Goal: Complete application form

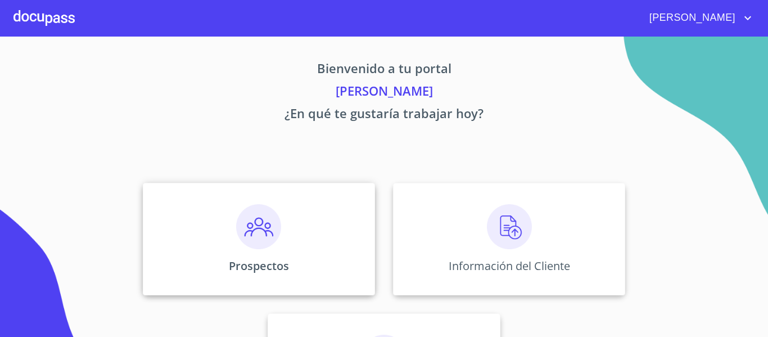
click at [256, 228] on img at bounding box center [258, 226] width 45 height 45
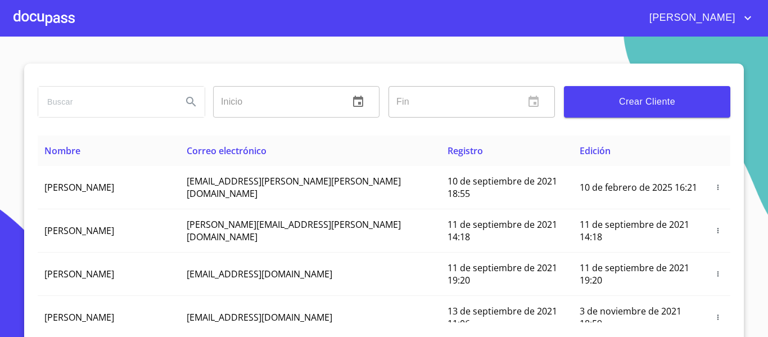
click at [95, 104] on input "search" at bounding box center [105, 102] width 135 height 30
type input "[PERSON_NAME]"
click at [185, 104] on icon "Search" at bounding box center [192, 102] width 14 height 14
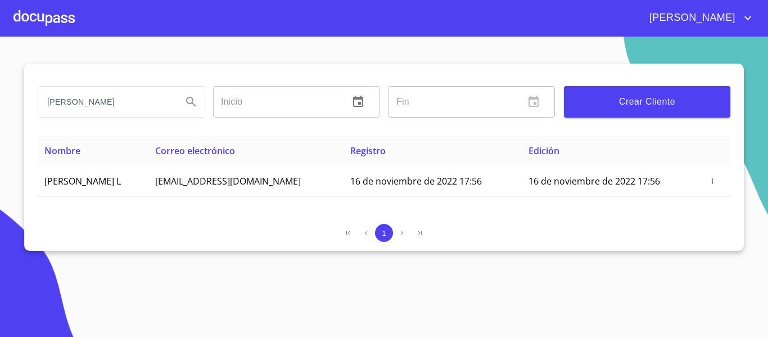
click at [64, 28] on div at bounding box center [44, 18] width 61 height 36
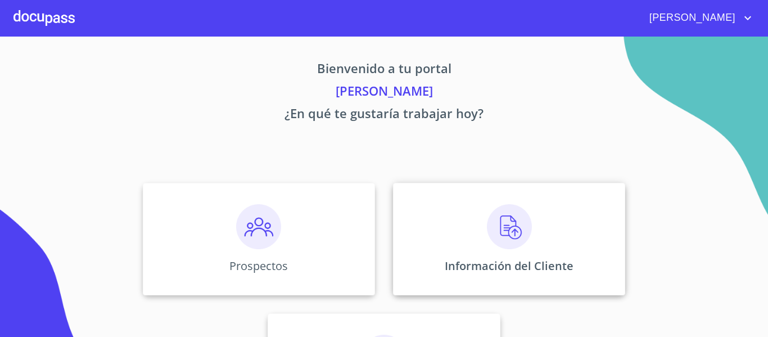
click at [514, 231] on img at bounding box center [509, 226] width 45 height 45
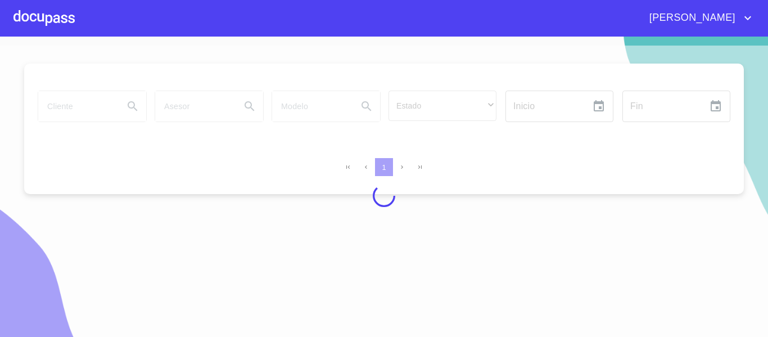
click at [41, 14] on div at bounding box center [44, 18] width 61 height 36
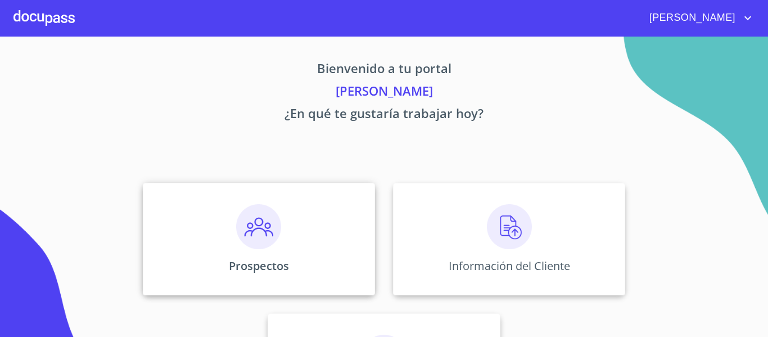
click at [263, 241] on img at bounding box center [258, 226] width 45 height 45
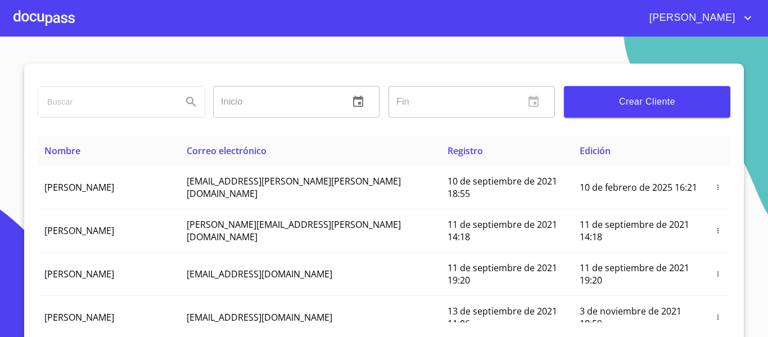
click at [110, 97] on input "search" at bounding box center [105, 102] width 135 height 30
click at [185, 102] on icon "Search" at bounding box center [192, 102] width 14 height 14
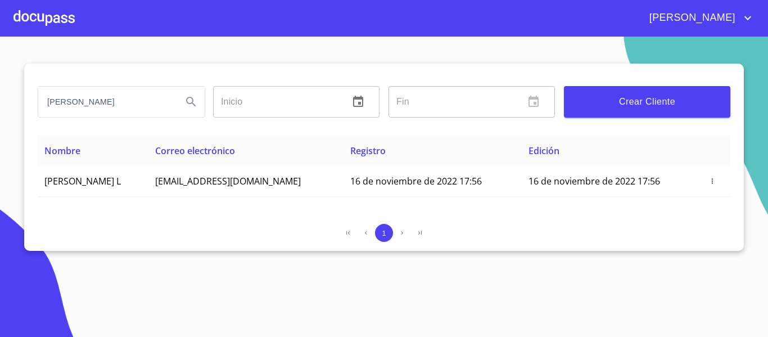
click at [143, 105] on input "[PERSON_NAME]" at bounding box center [105, 102] width 135 height 30
type input "S"
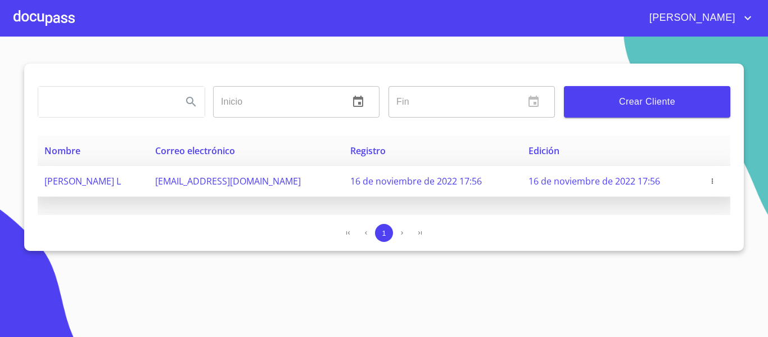
click at [713, 181] on icon "button" at bounding box center [712, 180] width 1 height 5
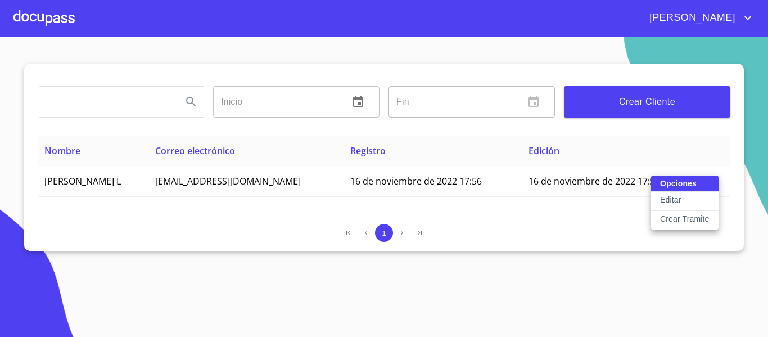
click at [686, 221] on p "Crear Tramite" at bounding box center [685, 218] width 50 height 11
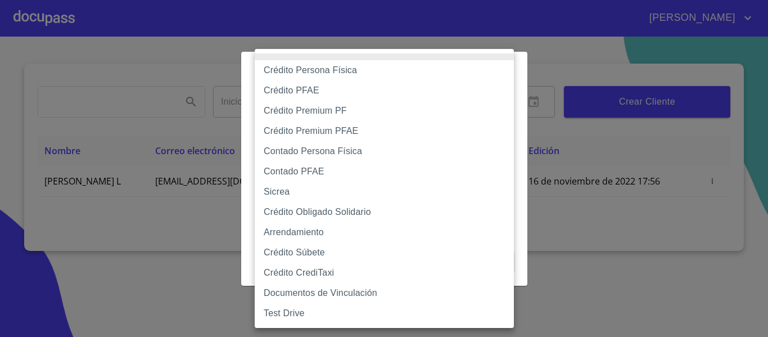
click at [494, 112] on body "[PERSON_NAME] ​ Fin ​ Crear Cliente Nombre Correo electrónico Registro Edición …" at bounding box center [384, 168] width 768 height 337
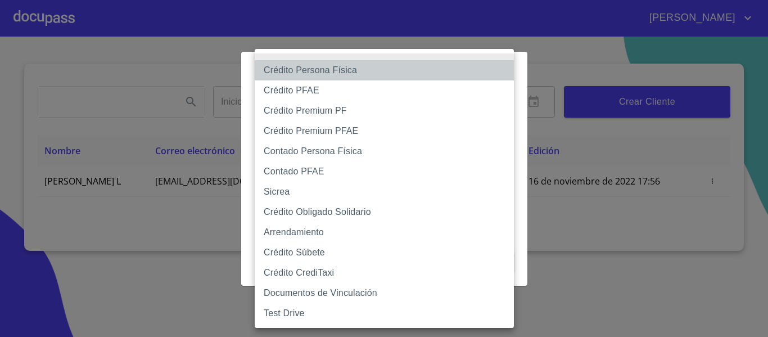
click at [316, 71] on li "Crédito Persona Física" at bounding box center [384, 70] width 259 height 20
type input "6009fb3c7d1714eb8809aa97"
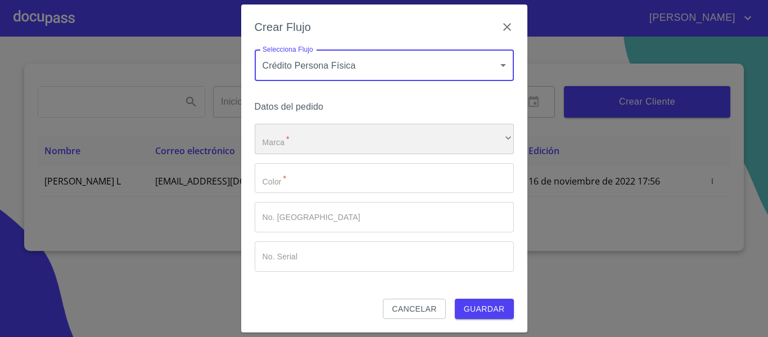
click at [317, 138] on div "​" at bounding box center [384, 139] width 259 height 30
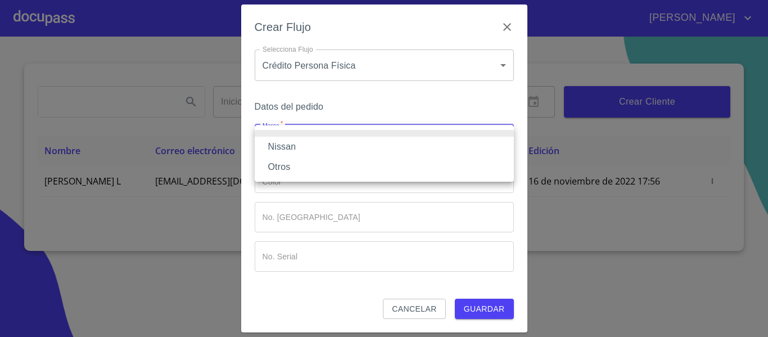
click at [308, 144] on li "Nissan" at bounding box center [384, 147] width 259 height 20
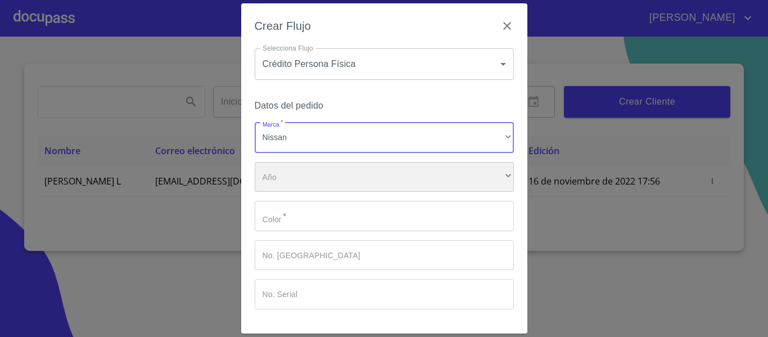
click at [309, 164] on div "​" at bounding box center [384, 177] width 259 height 30
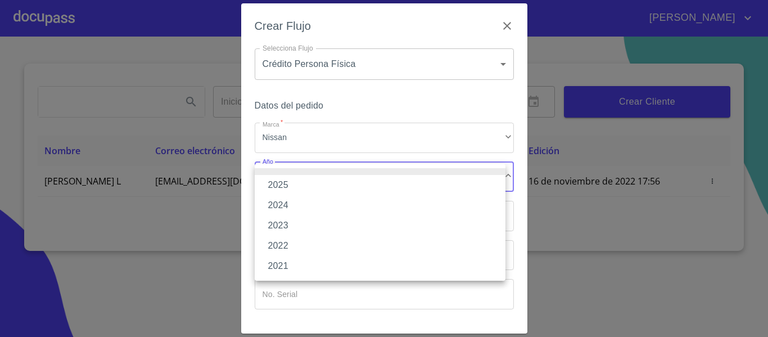
click at [305, 185] on li "2025" at bounding box center [380, 185] width 251 height 20
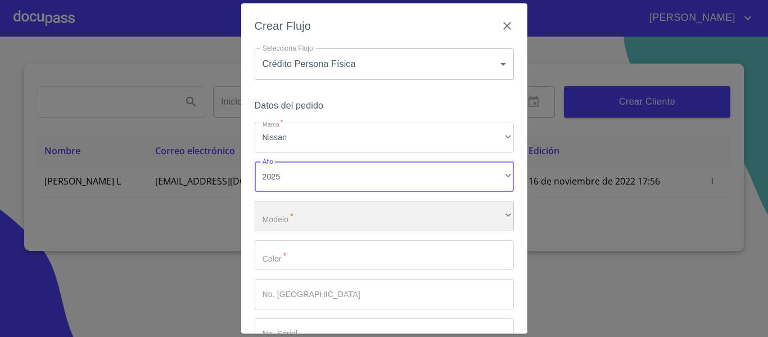
click at [307, 203] on div "​" at bounding box center [384, 216] width 259 height 30
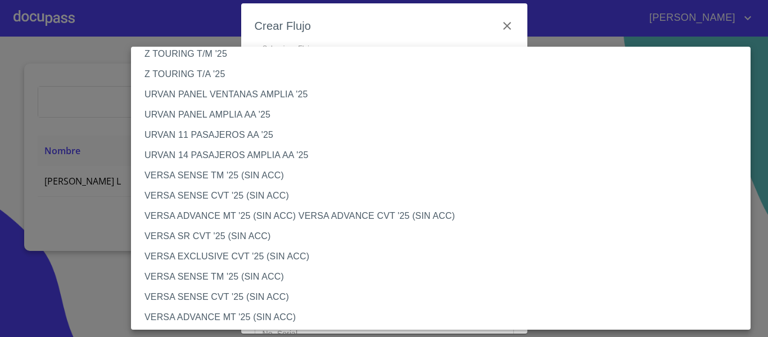
scroll to position [338, 0]
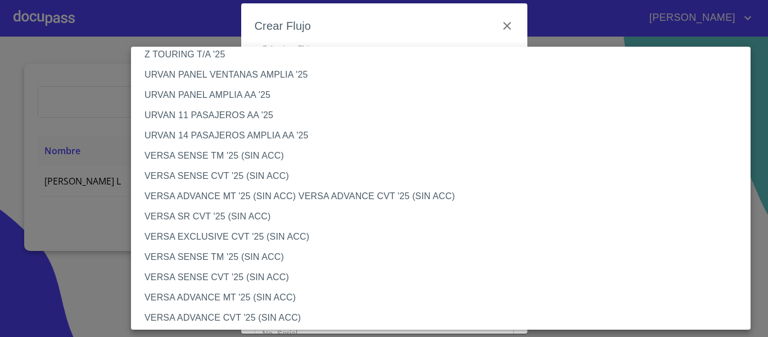
click at [214, 194] on li "VERSA ADVANCE MT '25 (SIN ACC) VERSA ADVANCE CVT '25 (SIN ACC)" at bounding box center [445, 196] width 628 height 20
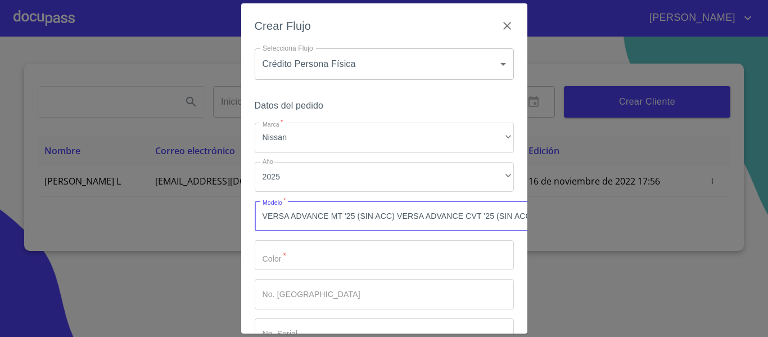
click at [330, 251] on input "Marca   *" at bounding box center [384, 255] width 259 height 30
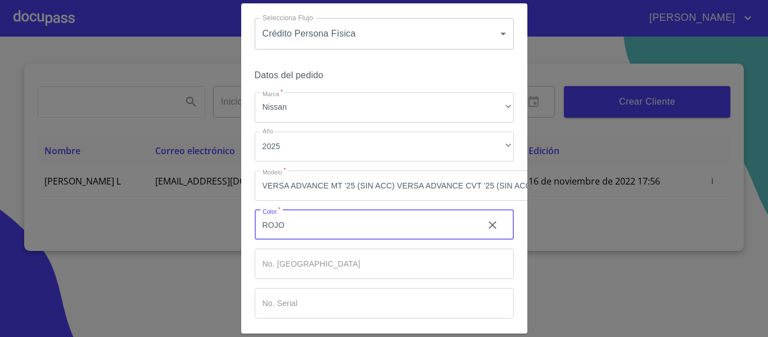
scroll to position [56, 0]
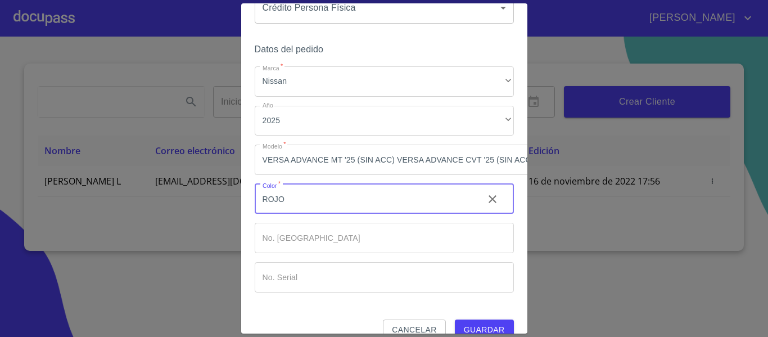
type input "ROJO"
click at [305, 214] on input "Marca   *" at bounding box center [365, 199] width 220 height 30
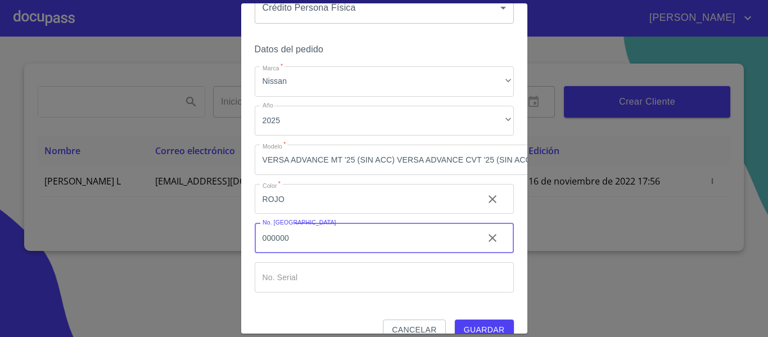
scroll to position [84, 0]
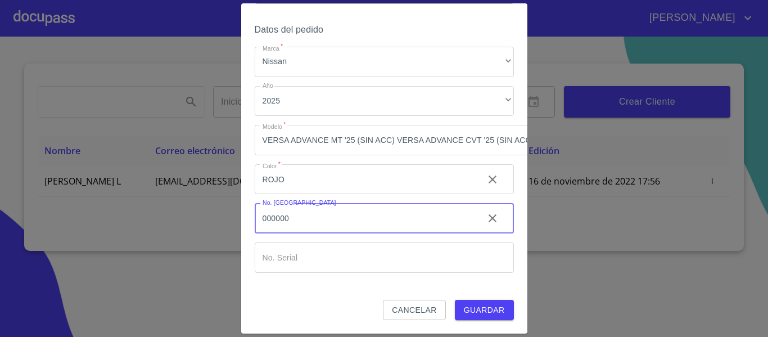
type input "000000"
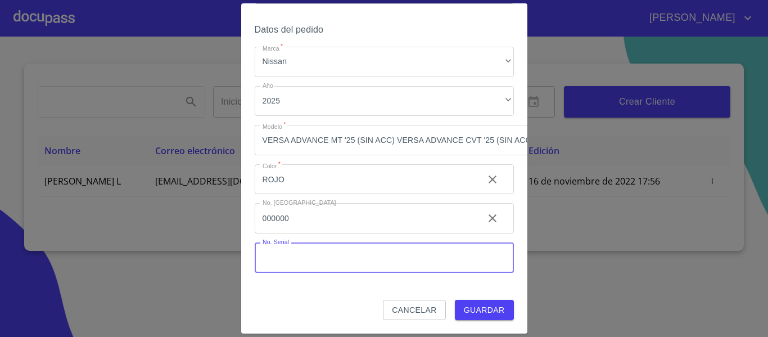
click at [298, 248] on input "Marca   *" at bounding box center [384, 257] width 259 height 30
type input "000000"
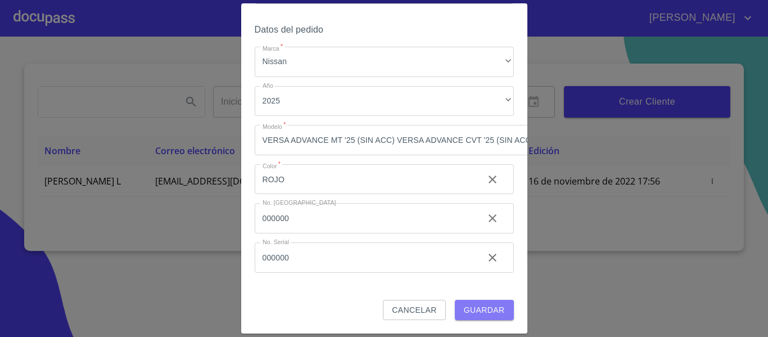
click at [465, 303] on span "Guardar" at bounding box center [484, 310] width 41 height 14
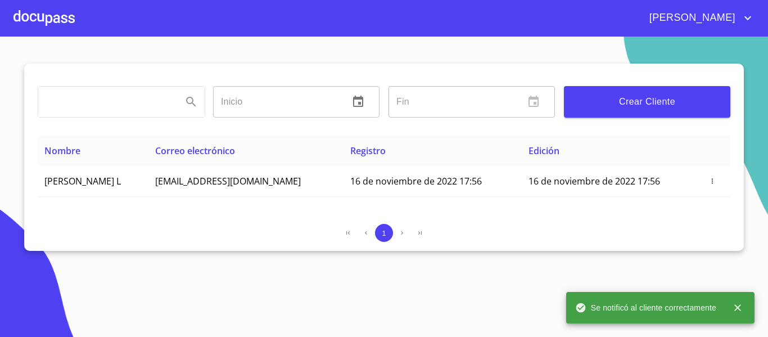
click at [67, 15] on div at bounding box center [44, 18] width 61 height 36
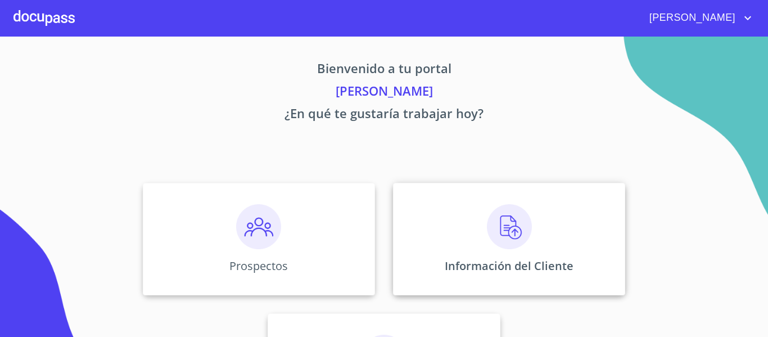
click at [505, 232] on img at bounding box center [509, 226] width 45 height 45
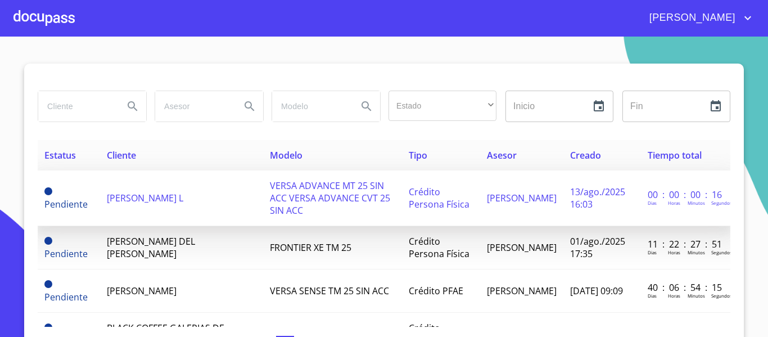
click at [183, 192] on span "[PERSON_NAME] L" at bounding box center [145, 198] width 77 height 12
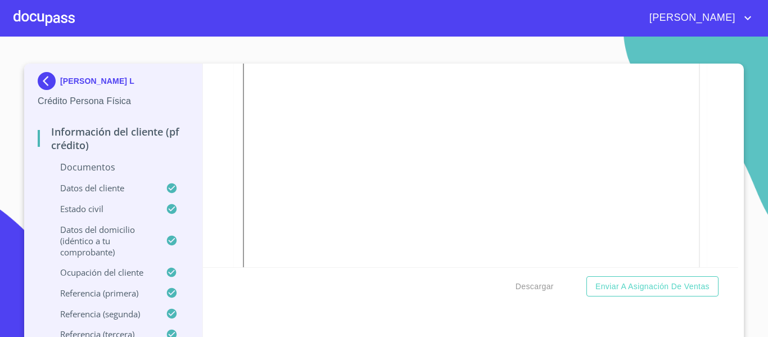
scroll to position [2102, 0]
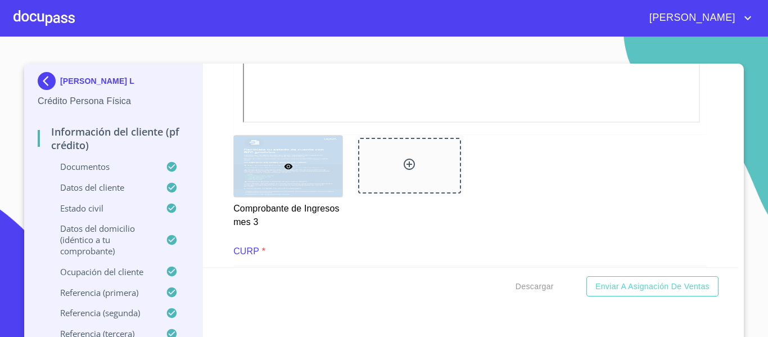
click at [213, 169] on div "Información del cliente (PF crédito) Documentos Documento de identificación.   …" at bounding box center [471, 166] width 536 height 204
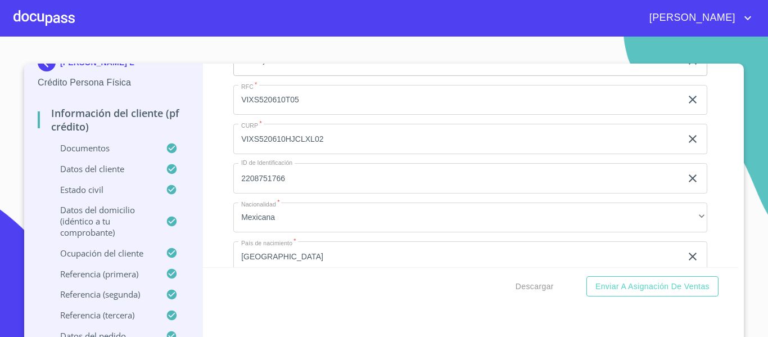
scroll to position [3565, 0]
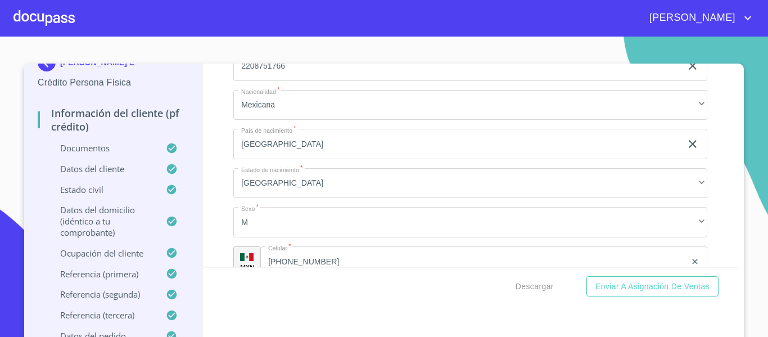
type input "."
click at [210, 179] on div "Información del cliente (PF crédito) Documentos Documento de identificación.   …" at bounding box center [471, 166] width 536 height 204
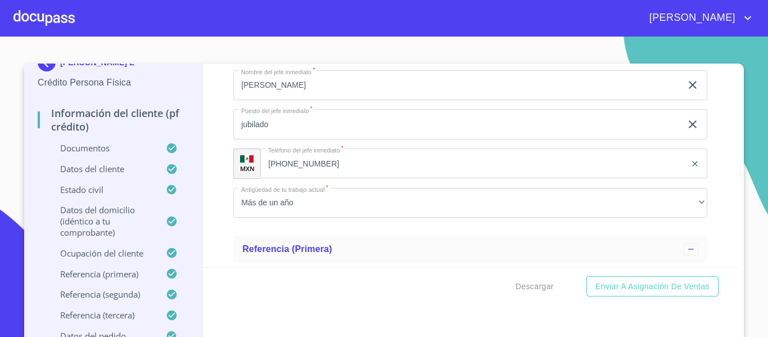
scroll to position [5478, 0]
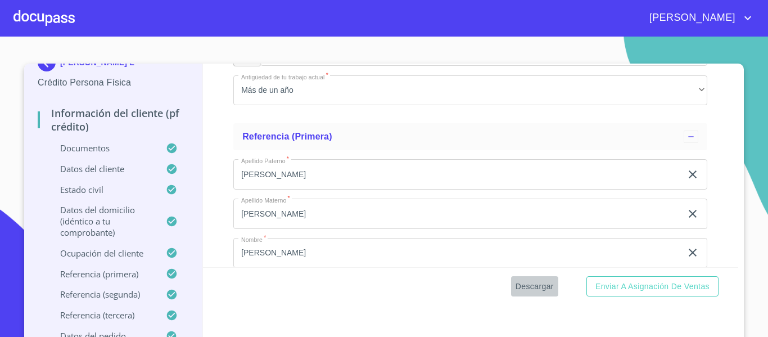
click at [533, 282] on span "Descargar" at bounding box center [535, 287] width 38 height 14
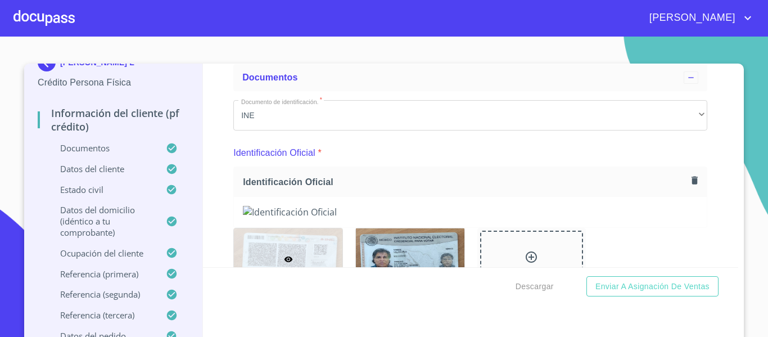
scroll to position [56, 0]
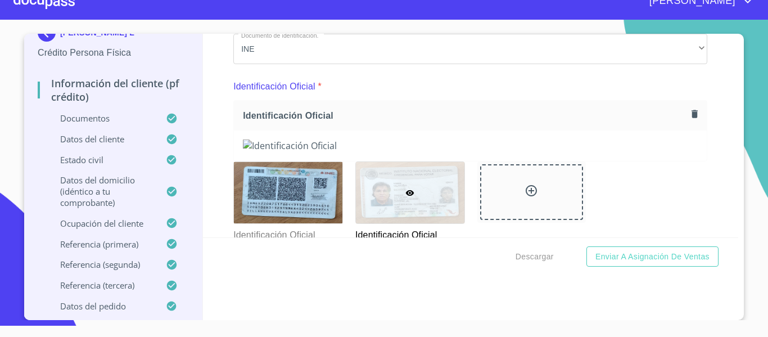
scroll to position [78, 0]
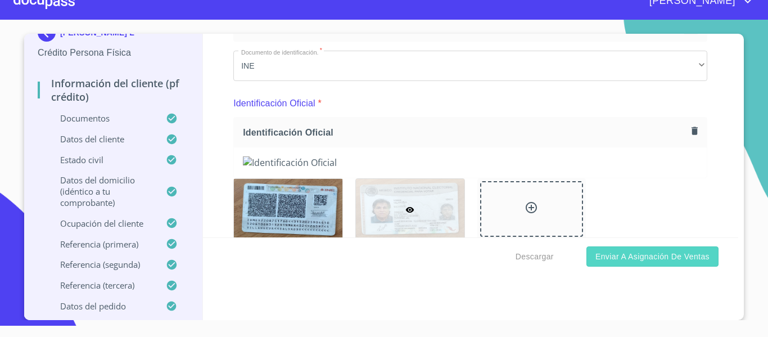
click at [639, 253] on span "Enviar a Asignación de Ventas" at bounding box center [653, 257] width 114 height 14
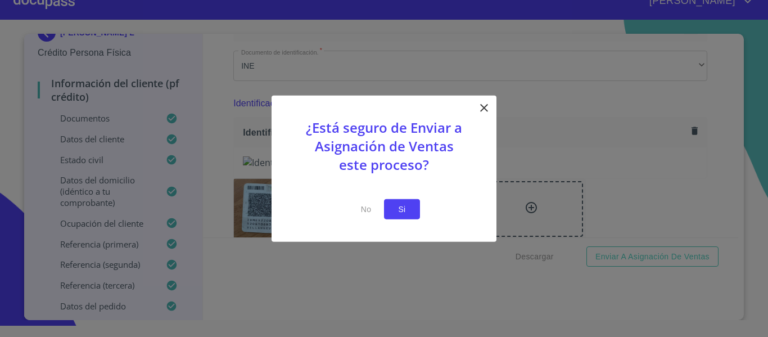
click at [408, 206] on span "Si" at bounding box center [402, 209] width 18 height 14
